Goal: Check status

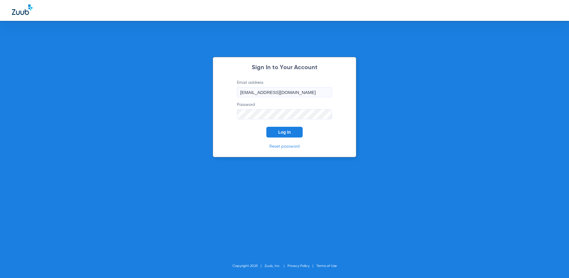
click at [281, 134] on span "Log In" at bounding box center [284, 132] width 13 height 5
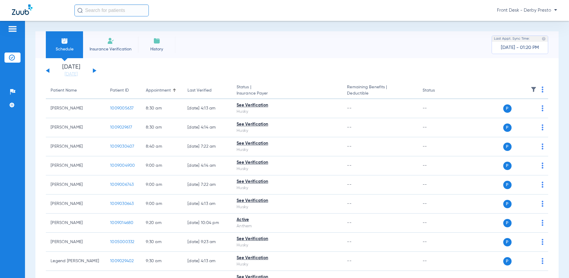
click at [94, 69] on button at bounding box center [95, 70] width 4 height 4
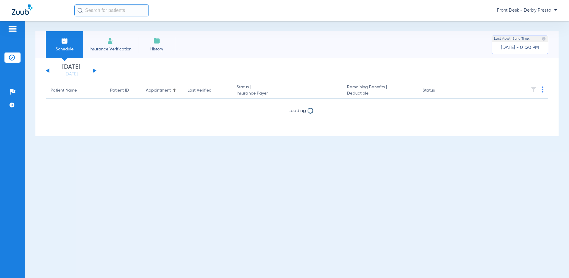
click at [94, 70] on button at bounding box center [95, 70] width 4 height 4
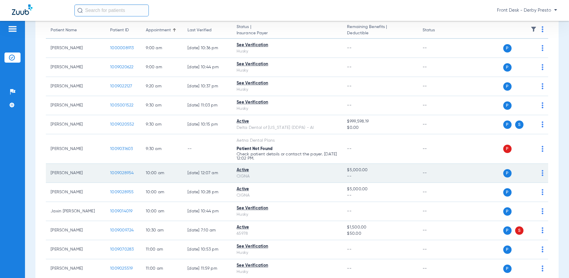
scroll to position [89, 0]
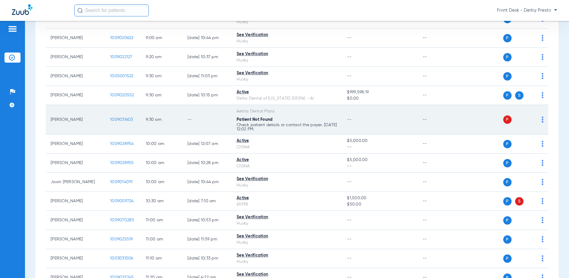
drag, startPoint x: 329, startPoint y: 126, endPoint x: 276, endPoint y: 131, distance: 53.0
click at [278, 130] on p "Check patient details or contact the payer. [DATE] 12:02 PM." at bounding box center [287, 127] width 101 height 8
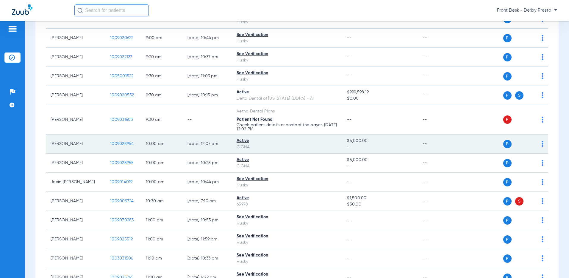
drag, startPoint x: 276, startPoint y: 131, endPoint x: 319, endPoint y: 144, distance: 44.5
click at [317, 144] on div "CIGNA" at bounding box center [287, 147] width 101 height 6
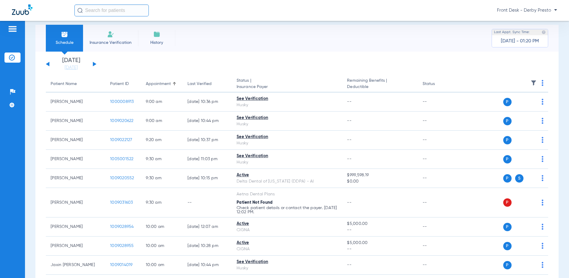
scroll to position [0, 0]
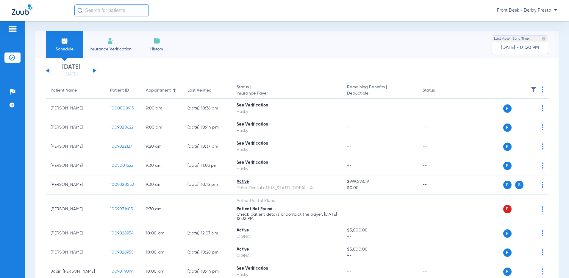
click at [565, 69] on div "Schedule Insurance Verification History Last Appt. Sync Time: [DATE] - 01:20 PM…" at bounding box center [297, 149] width 544 height 257
